Goal: Information Seeking & Learning: Learn about a topic

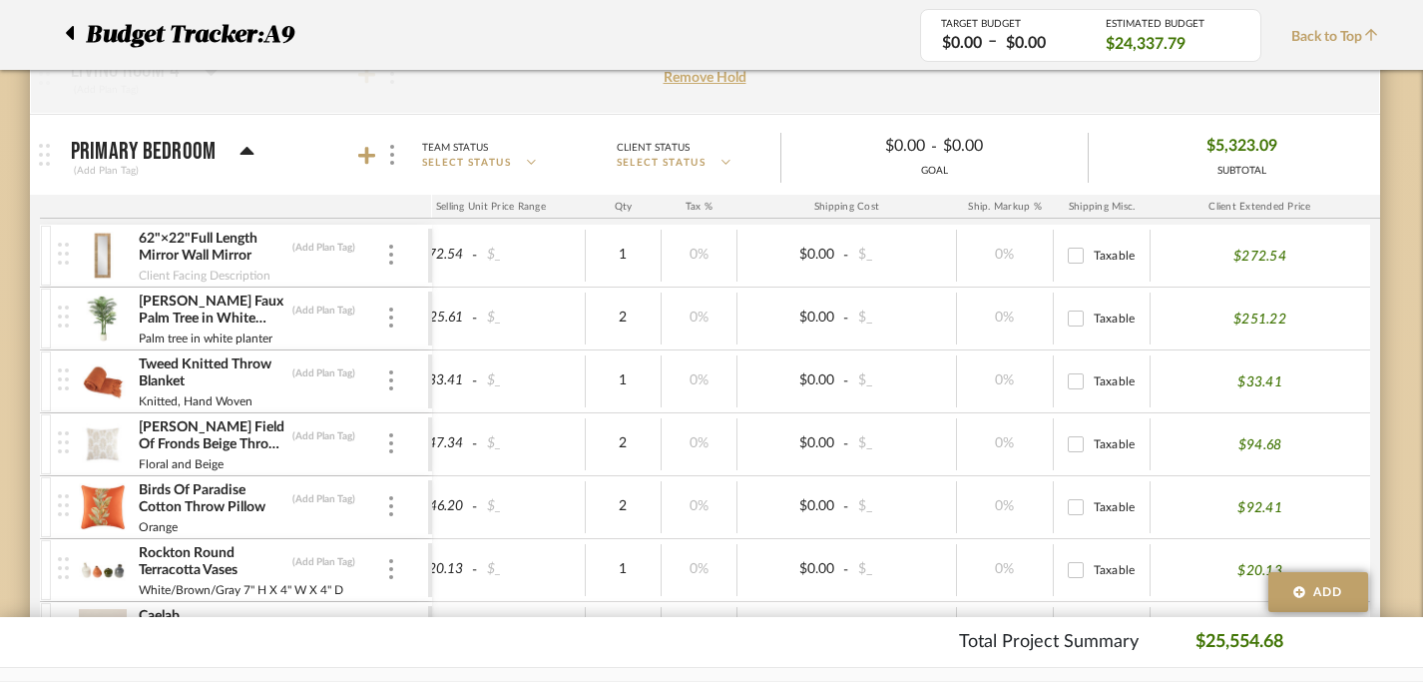
click at [65, 28] on icon at bounding box center [69, 33] width 9 height 24
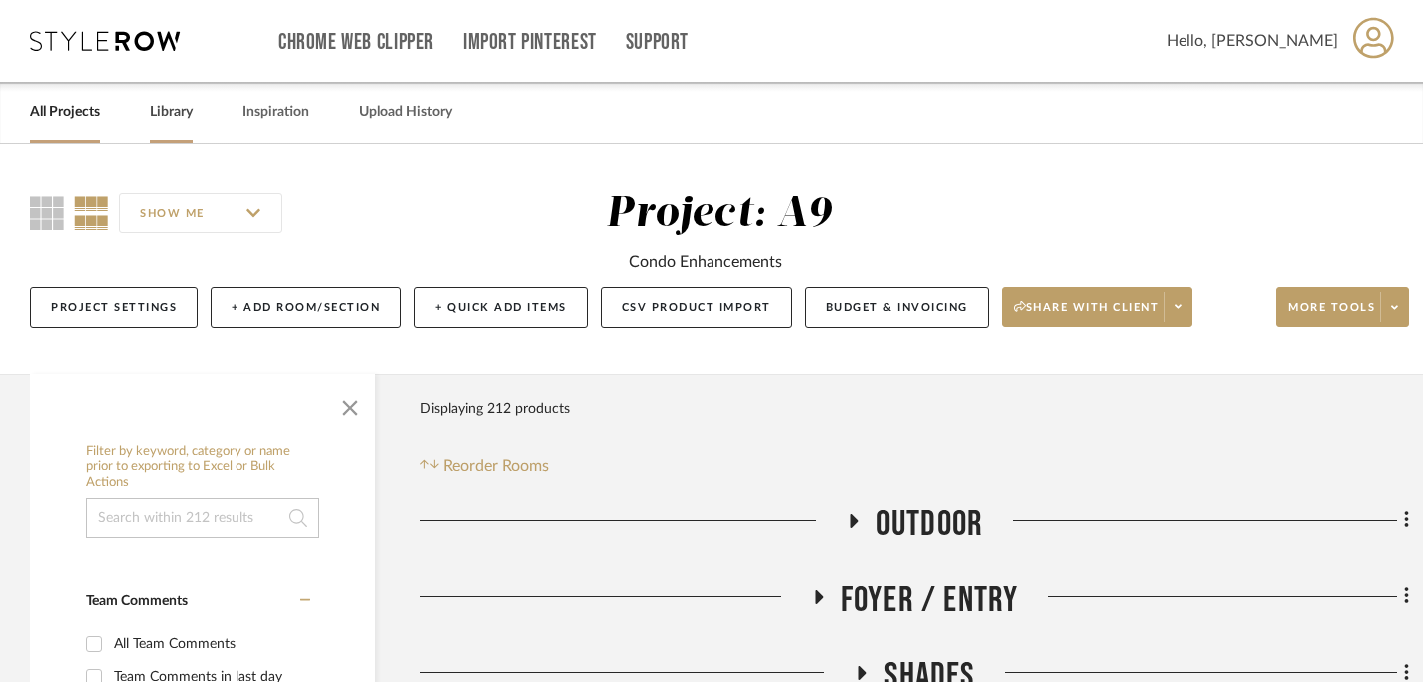
click at [160, 121] on link "Library" at bounding box center [171, 112] width 43 height 27
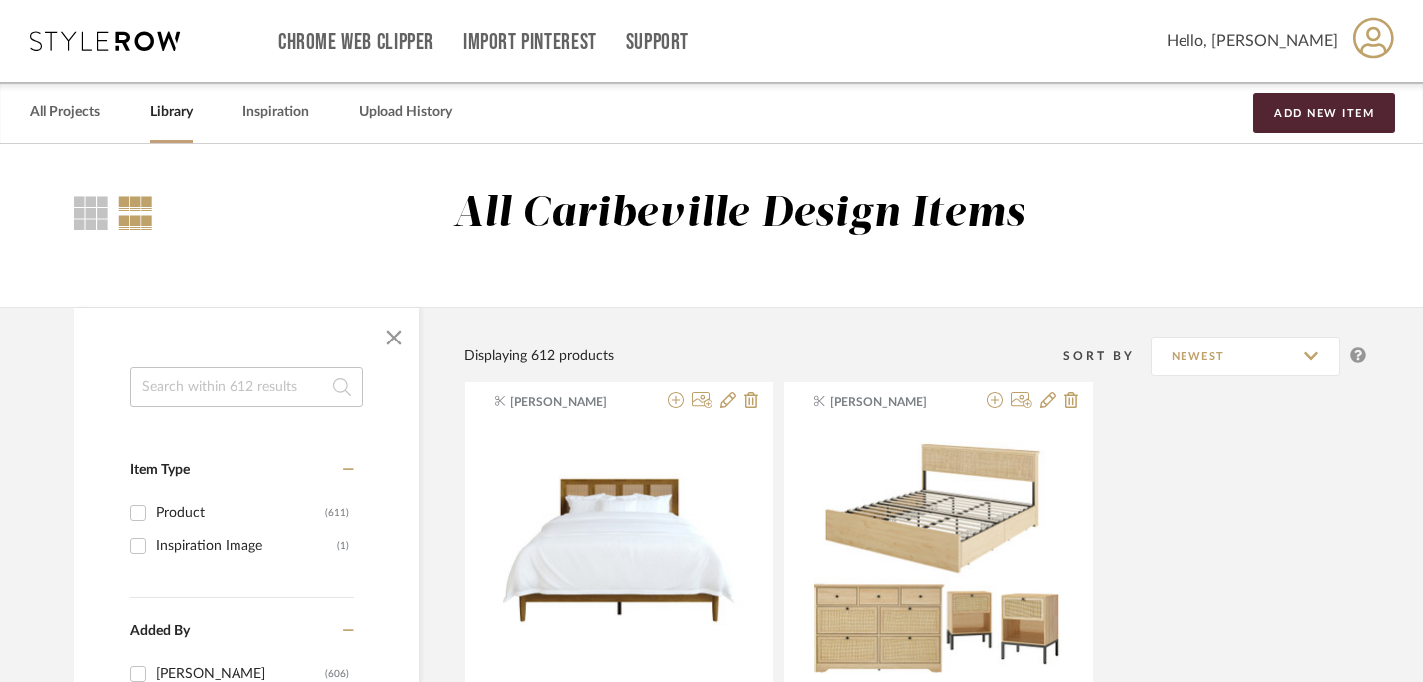
click at [188, 386] on input at bounding box center [247, 387] width 234 height 40
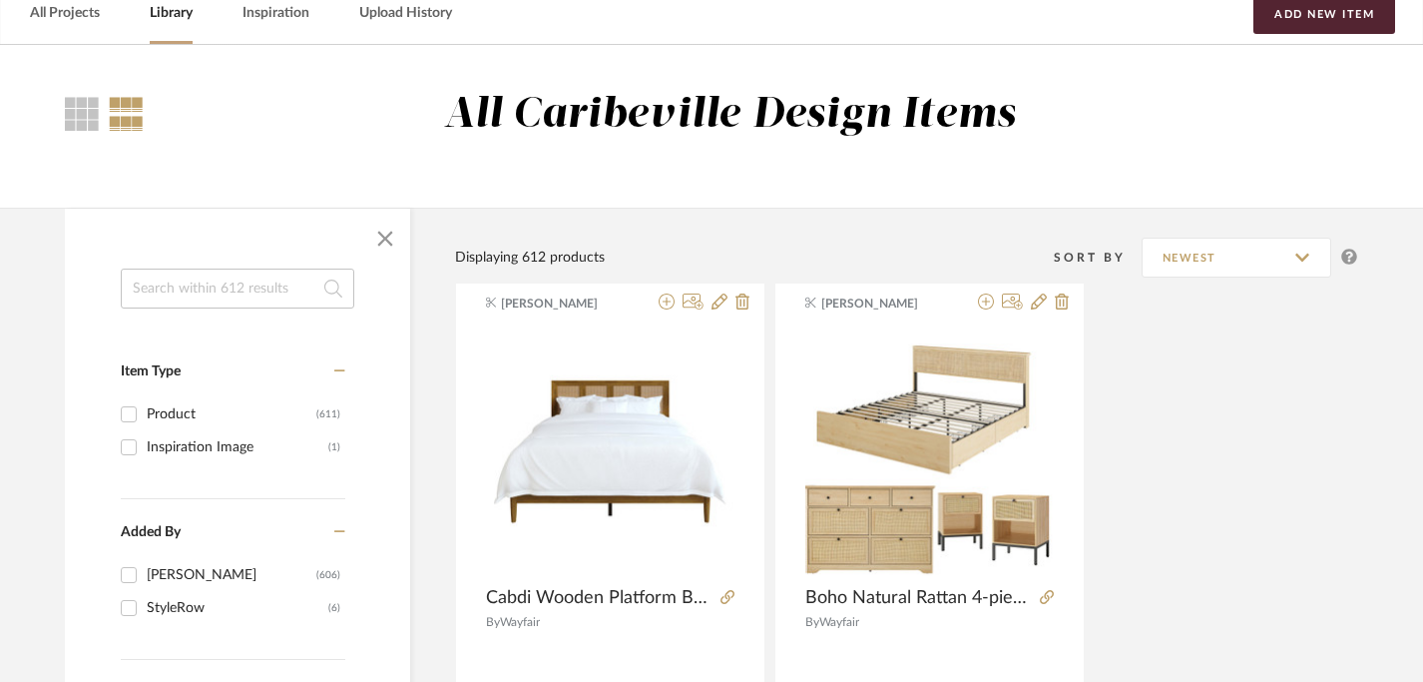
scroll to position [62, 9]
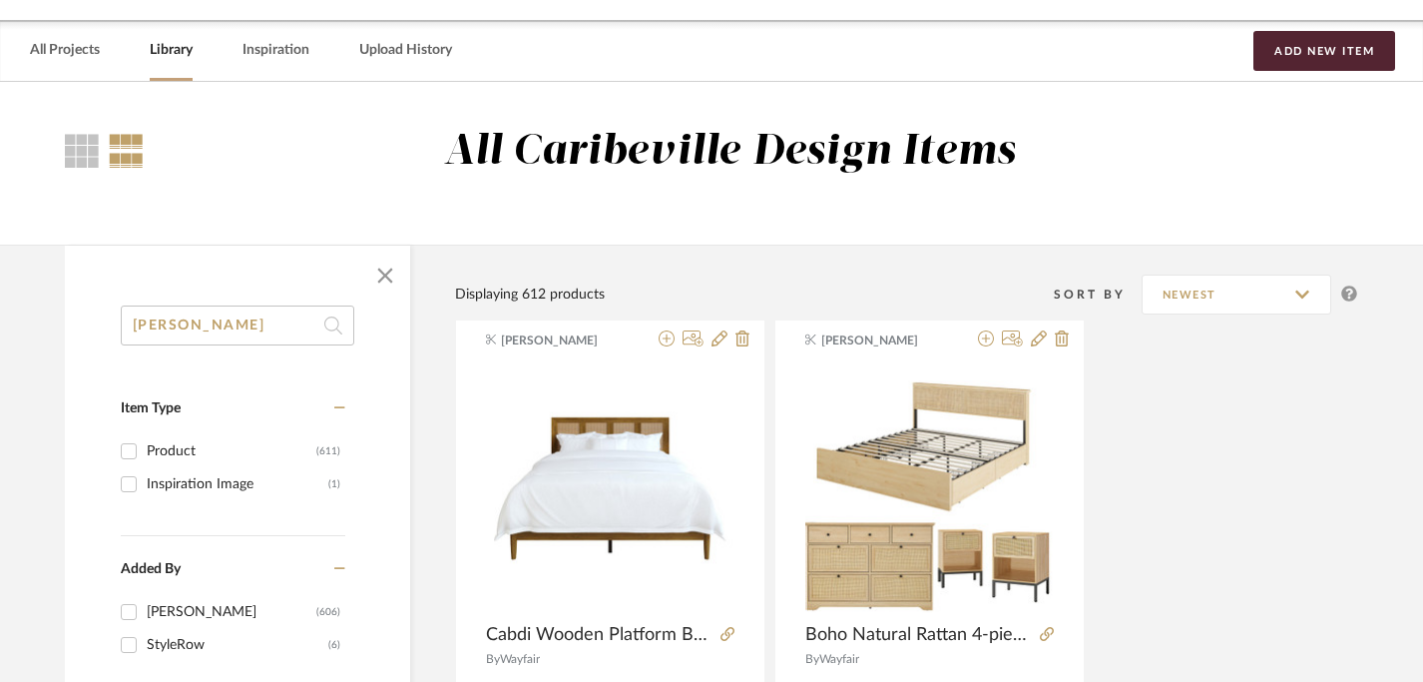
type input "[PERSON_NAME]"
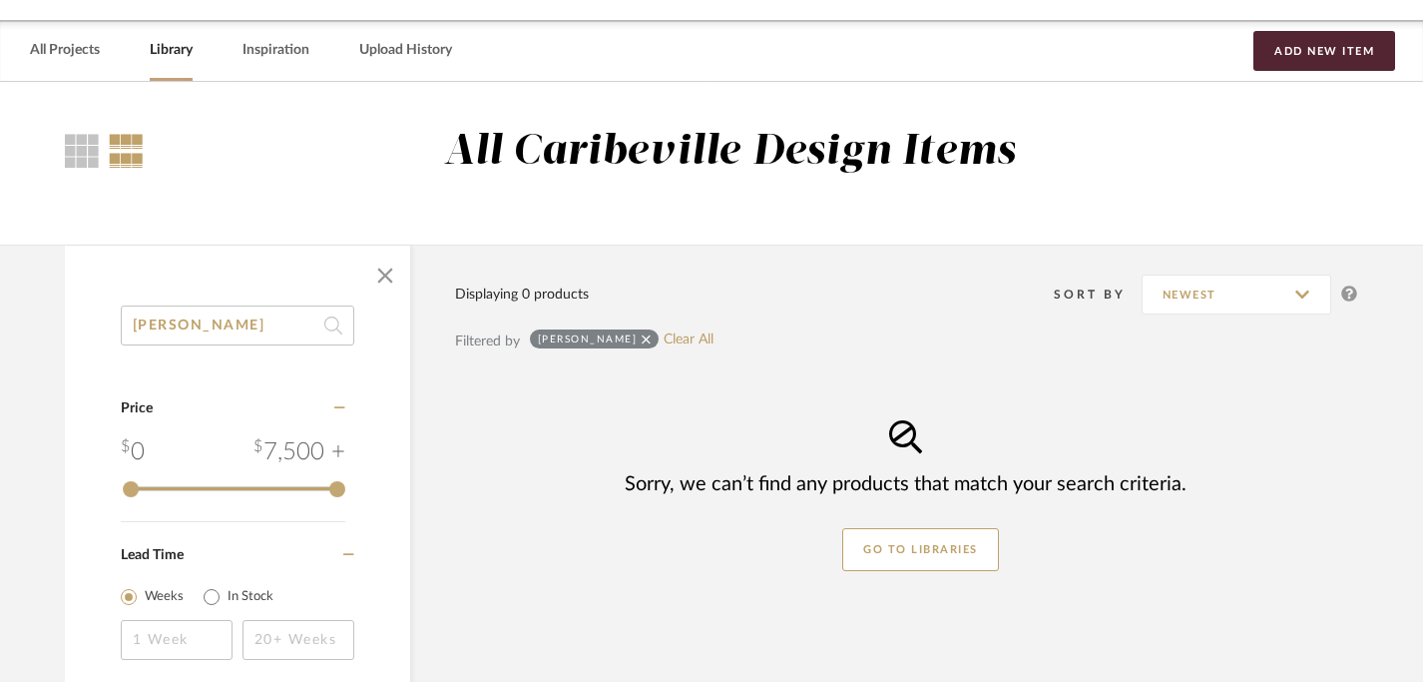
drag, startPoint x: 207, startPoint y: 321, endPoint x: 54, endPoint y: 314, distance: 152.9
click at [56, 315] on div "[PERSON_NAME] Category Price 0 7,500 + 0 7500 Lead Time Weeks In Stock Displayi…" at bounding box center [710, 594] width 1350 height 699
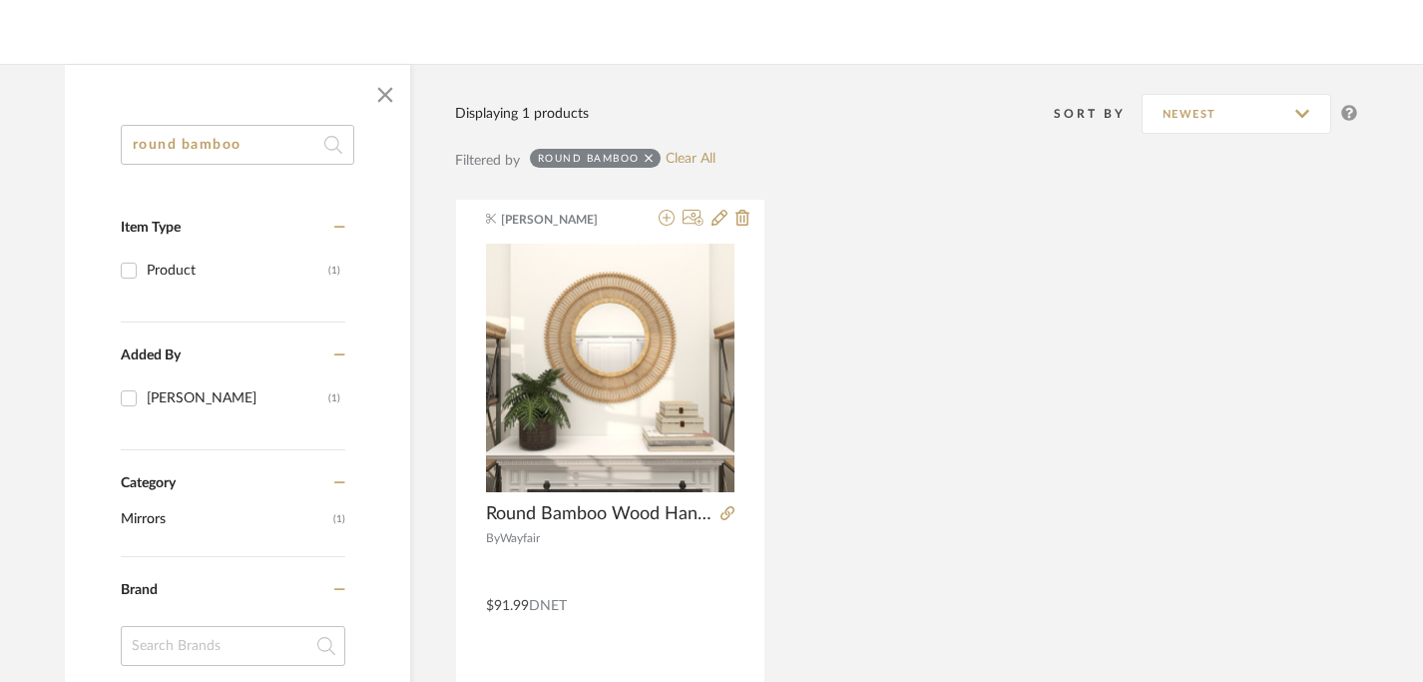
scroll to position [302, 9]
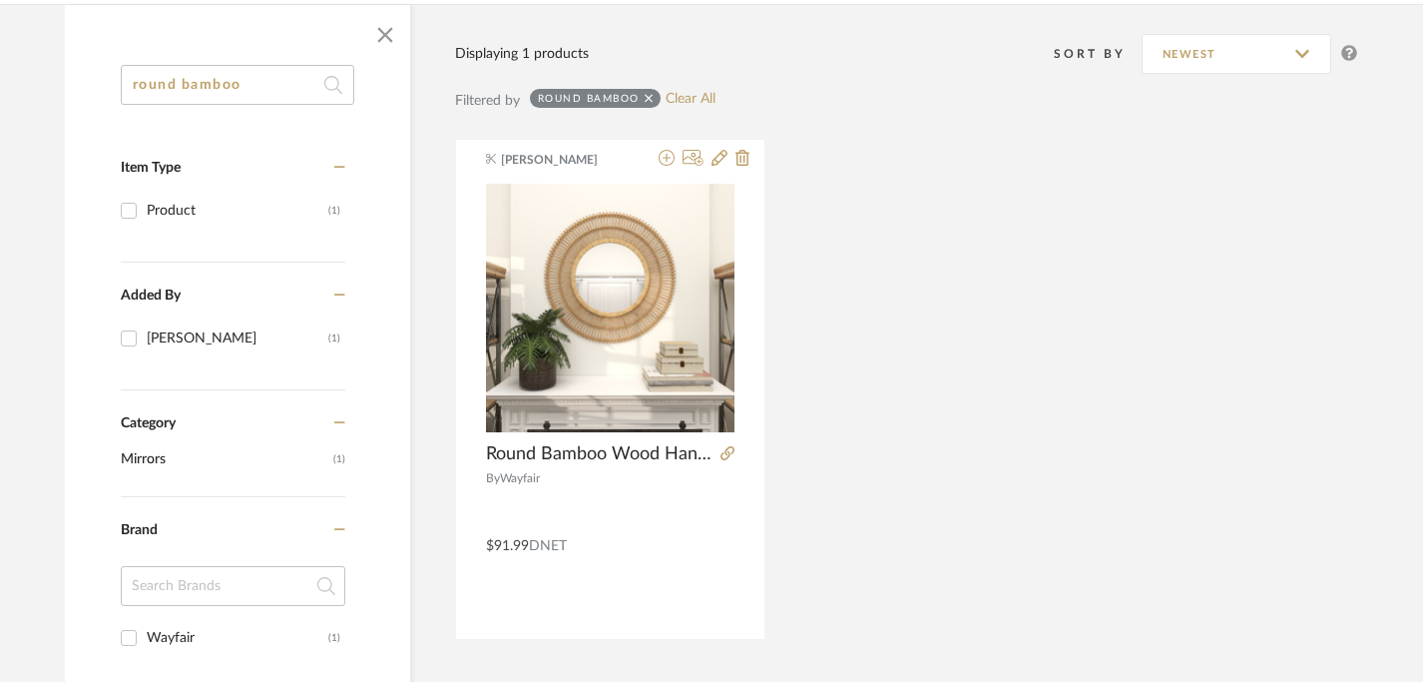
type input "round bamboo"
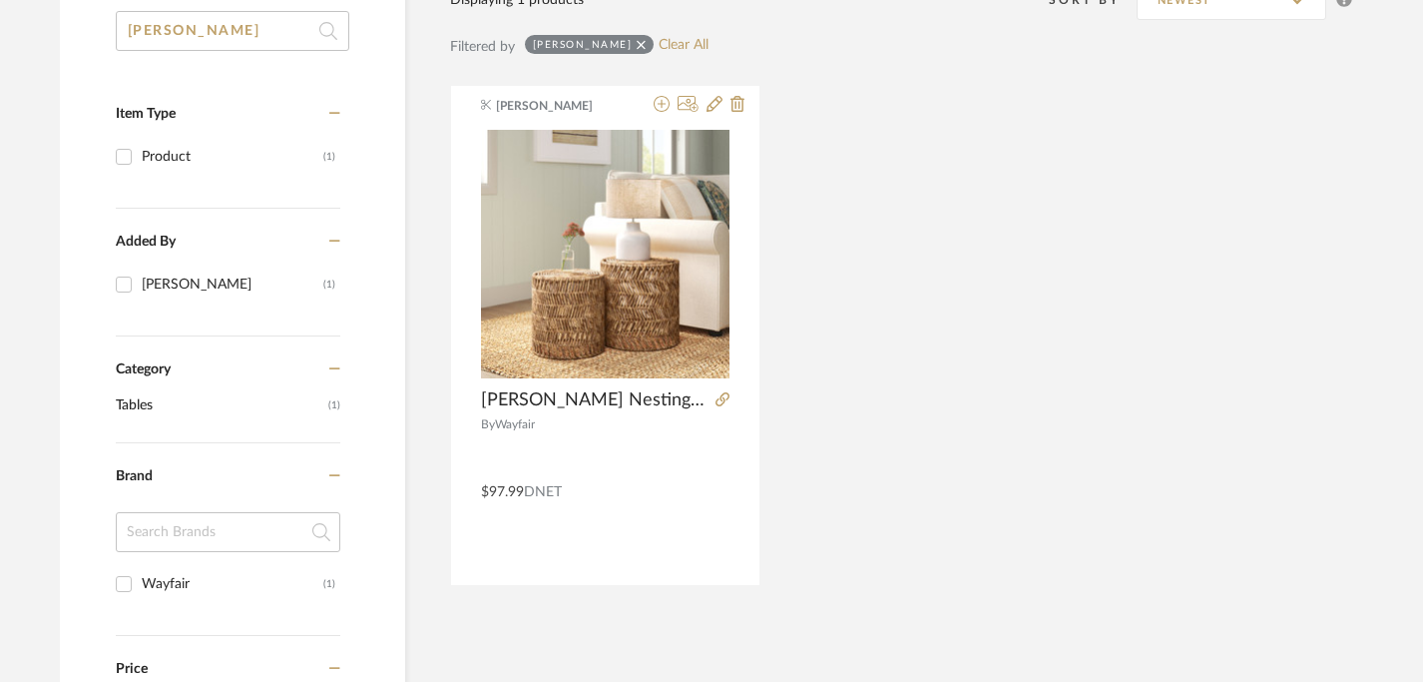
click at [237, 45] on input "[PERSON_NAME]" at bounding box center [233, 31] width 234 height 40
type input "z"
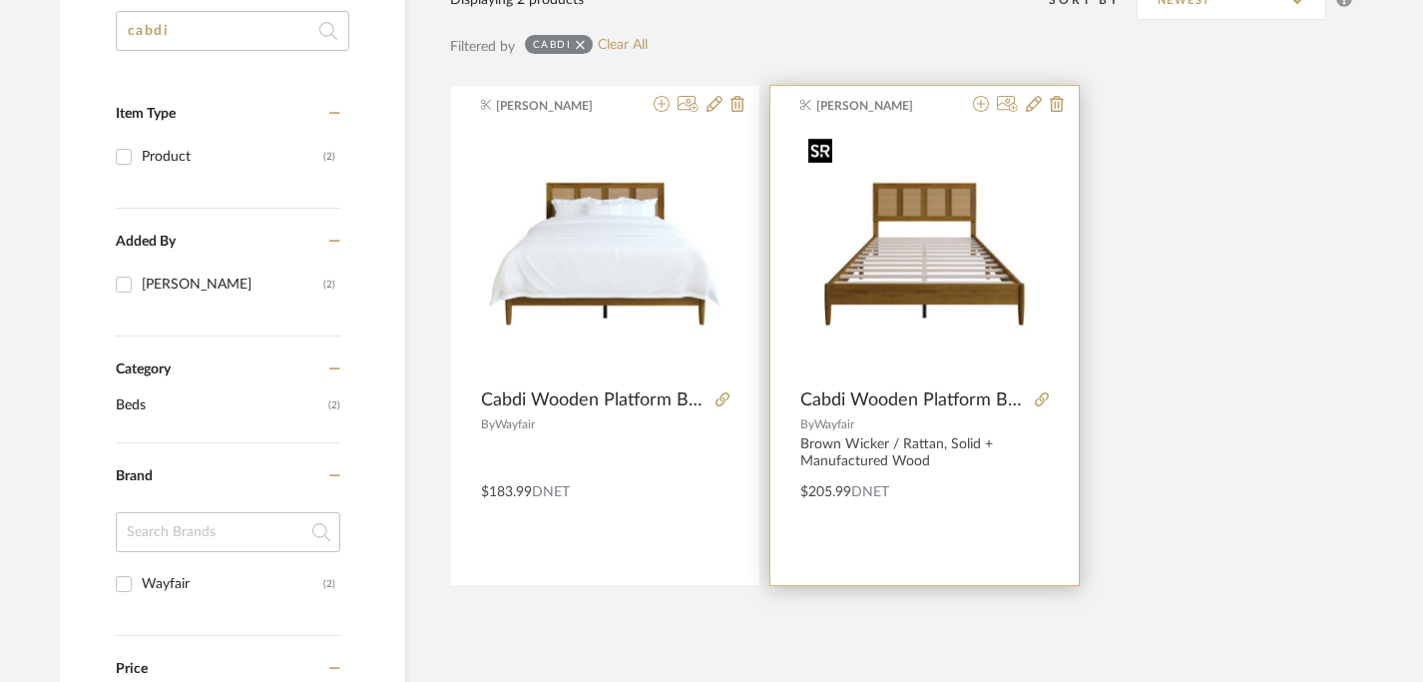
type input "cabdi"
click at [945, 285] on img "0" at bounding box center [924, 254] width 249 height 249
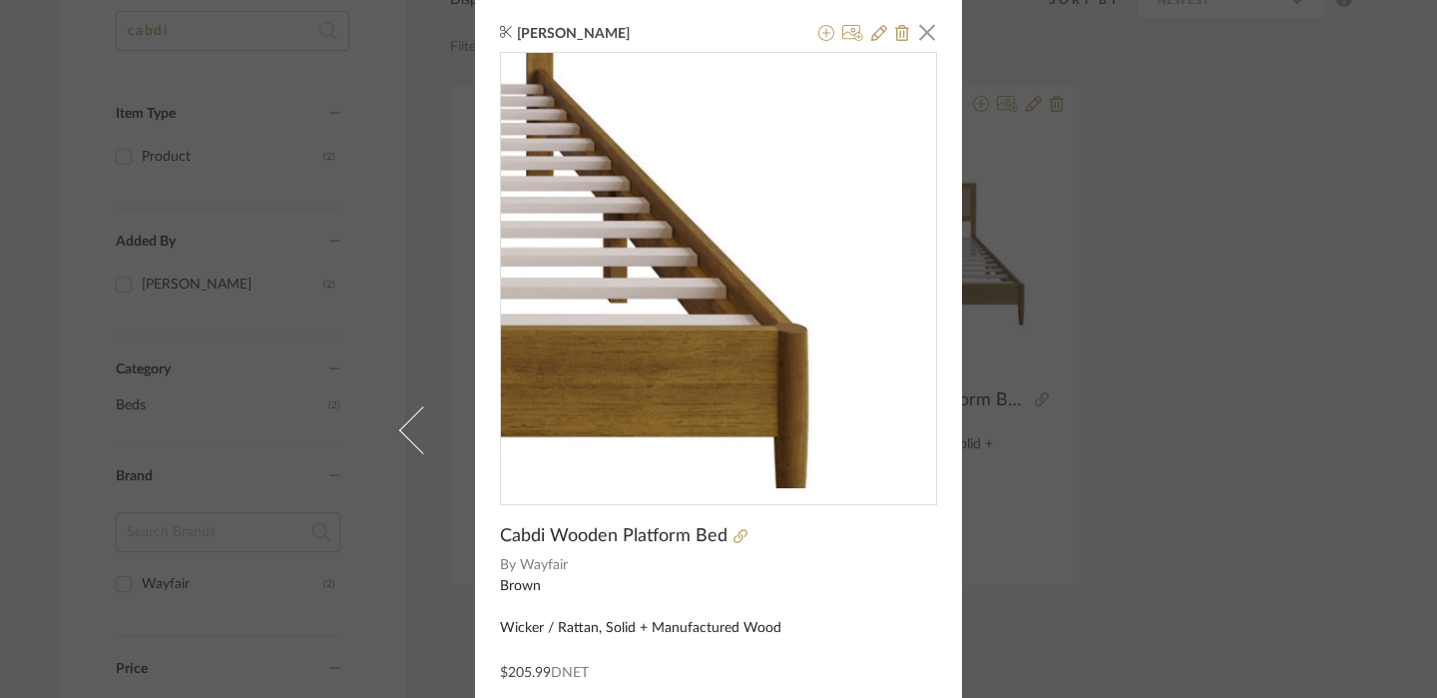
click at [893, 303] on img "0" at bounding box center [718, 270] width 435 height 435
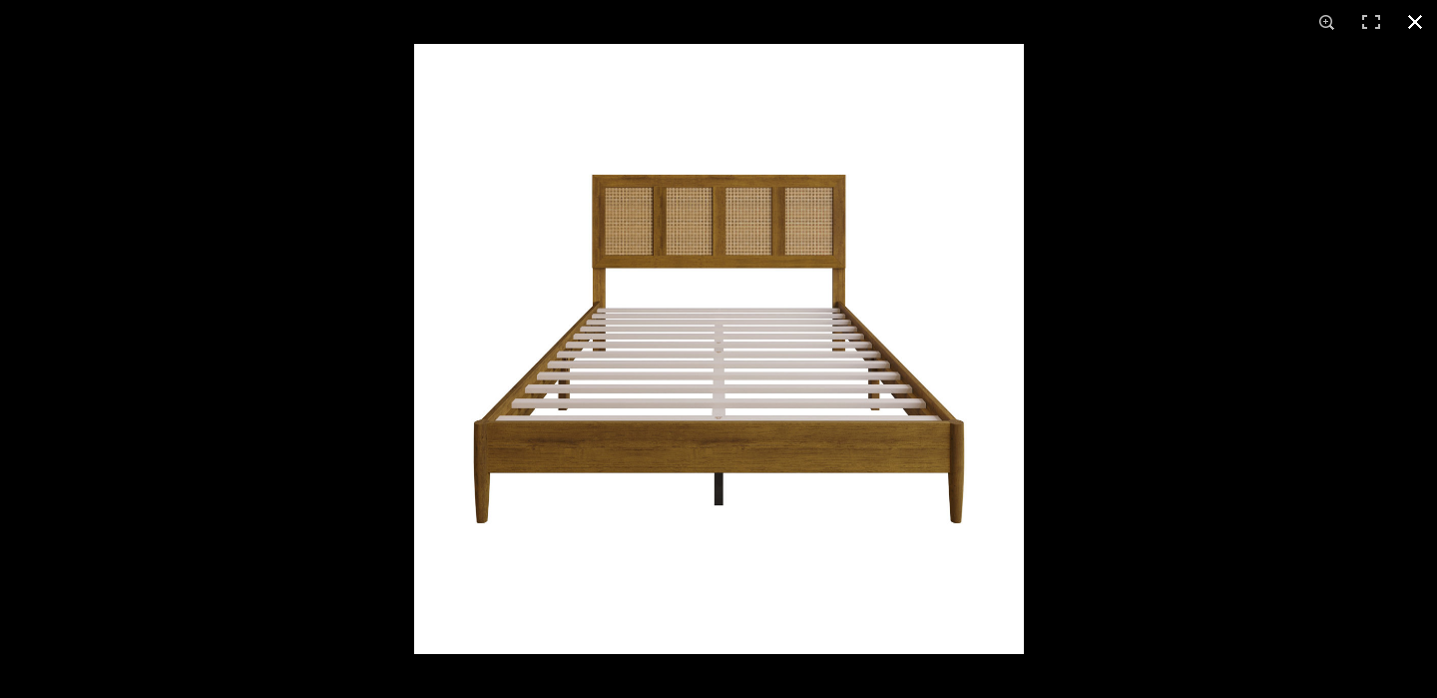
click at [1417, 21] on button at bounding box center [1415, 22] width 44 height 44
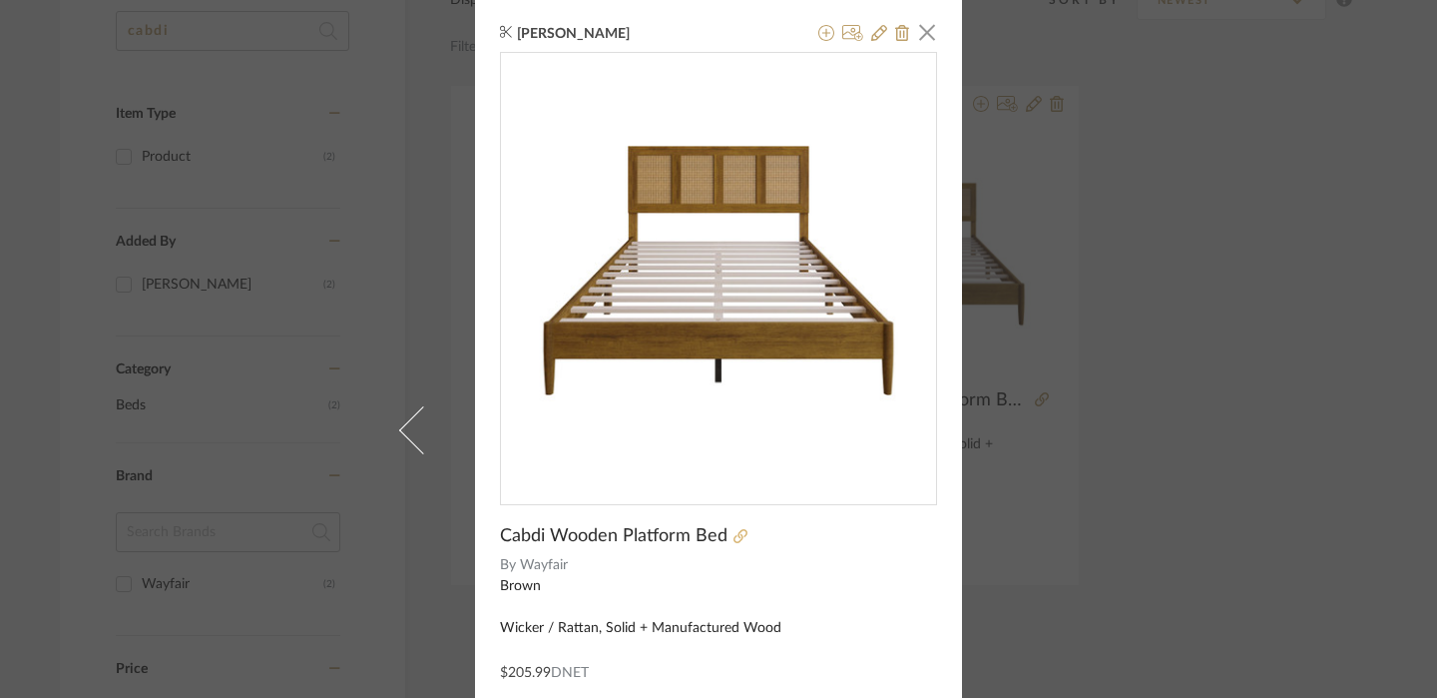
click at [734, 535] on icon at bounding box center [741, 536] width 14 height 14
